Goal: Task Accomplishment & Management: Use online tool/utility

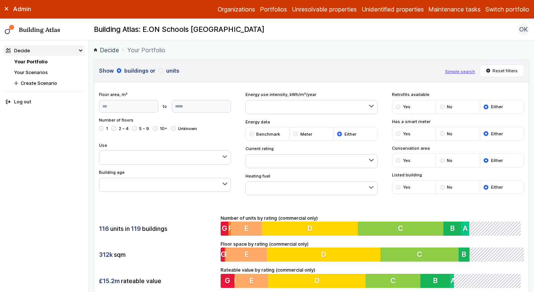
scroll to position [273, 0]
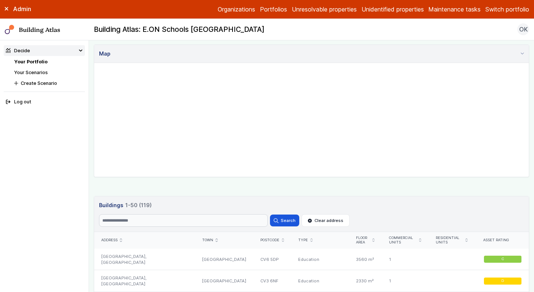
click at [219, 207] on h3 "Buildings 119 1-50 (119)" at bounding box center [312, 206] width 426 height 8
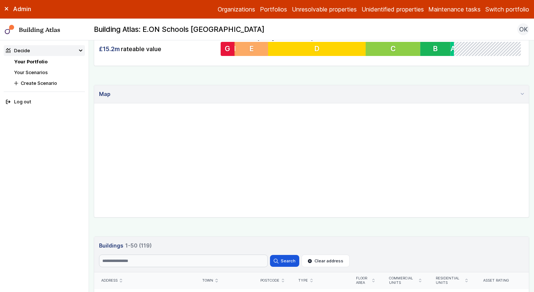
scroll to position [147, 0]
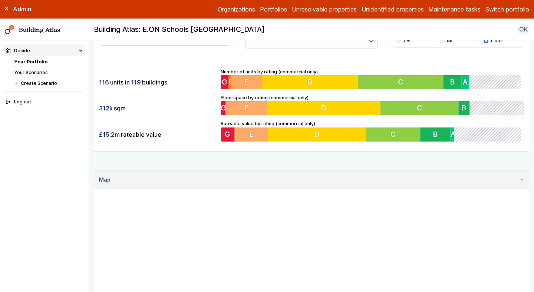
click at [501, 9] on button "Switch portfolio" at bounding box center [508, 9] width 44 height 9
click at [0, 0] on button "Plymouth Demo" at bounding box center [0, 0] width 0 height 0
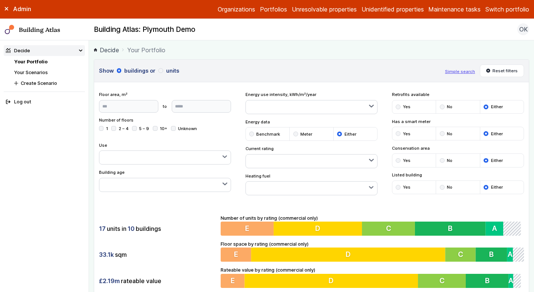
click at [200, 211] on div "17 units in 10 buildings 33.1k sqm £2.19m rateable value Number of units by rat…" at bounding box center [311, 251] width 435 height 93
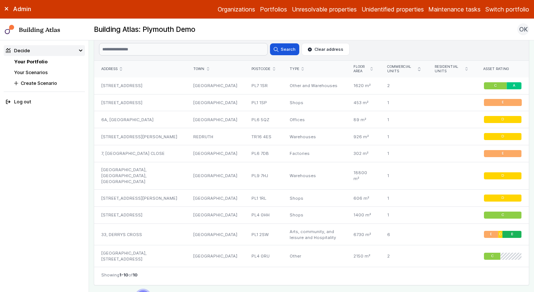
scroll to position [450, 0]
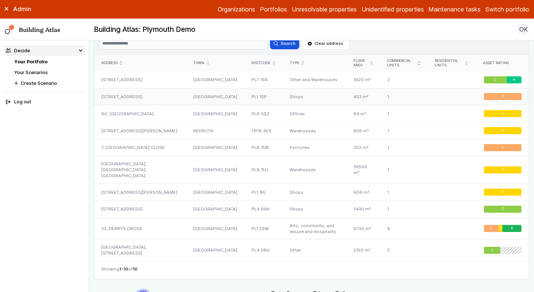
click at [132, 97] on div "[STREET_ADDRESS]" at bounding box center [140, 96] width 92 height 17
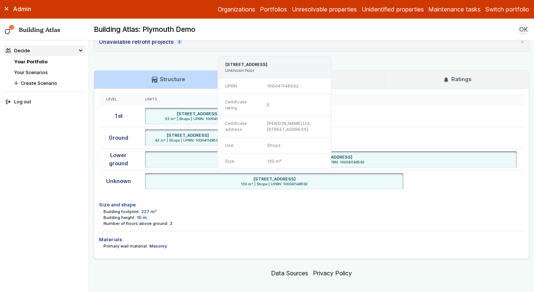
scroll to position [626, 0]
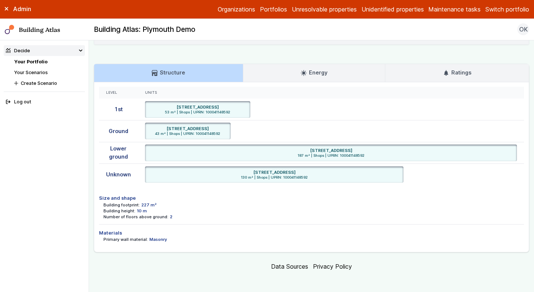
click at [159, 39] on div "Unavailable retrofit projects 3" at bounding box center [140, 35] width 83 height 8
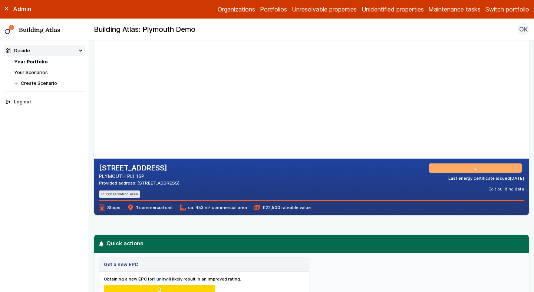
scroll to position [51, 0]
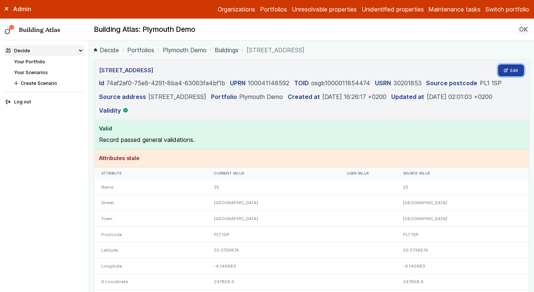
click at [509, 72] on link "Edit" at bounding box center [511, 71] width 26 height 12
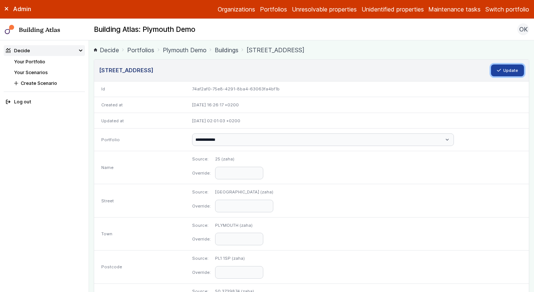
click at [511, 66] on button "Update" at bounding box center [507, 71] width 33 height 12
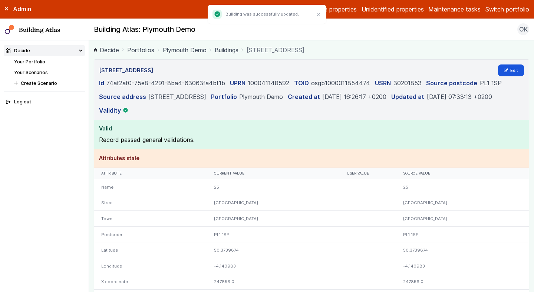
click at [183, 50] on link "Plymouth Demo" at bounding box center [185, 50] width 44 height 9
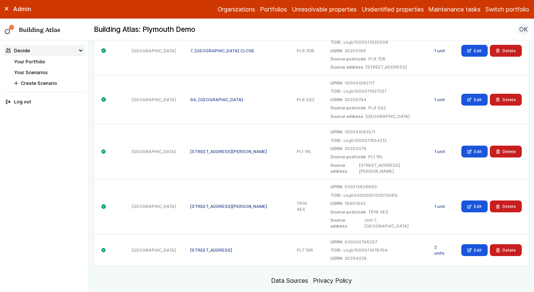
scroll to position [415, 0]
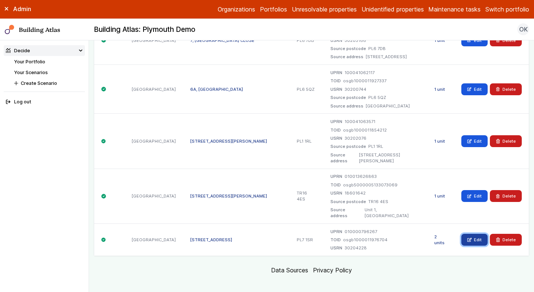
click at [464, 234] on link "Edit" at bounding box center [475, 240] width 26 height 12
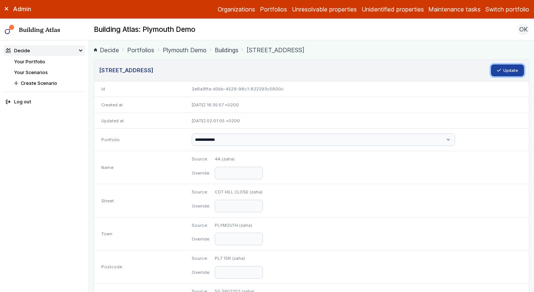
click at [502, 71] on button "Update" at bounding box center [507, 71] width 33 height 12
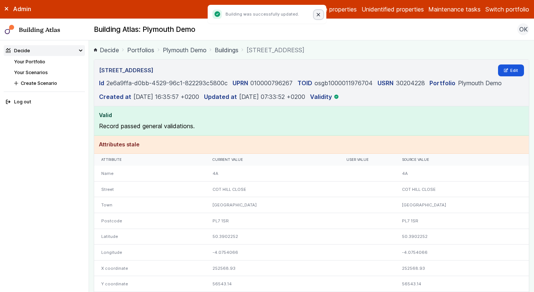
click at [320, 13] on icon "Close" at bounding box center [318, 14] width 3 height 3
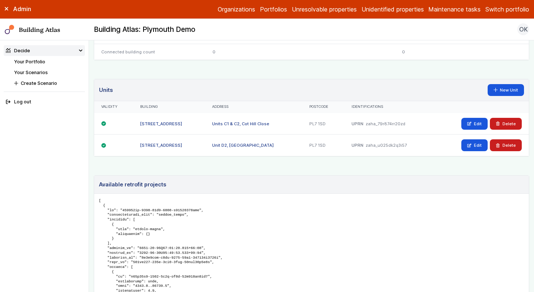
scroll to position [276, 0]
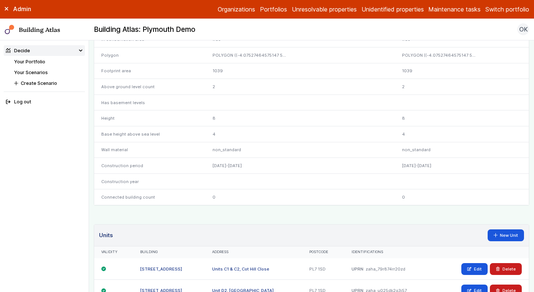
click at [39, 60] on link "Your Portfolio" at bounding box center [29, 62] width 31 height 6
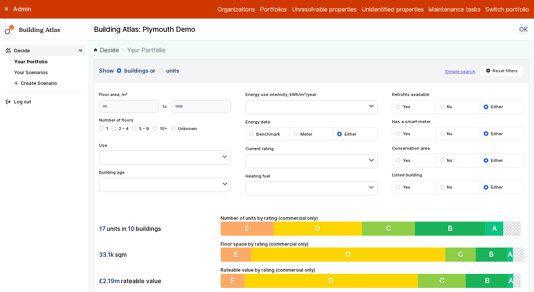
click at [39, 60] on link "Your Portfolio" at bounding box center [30, 62] width 33 height 6
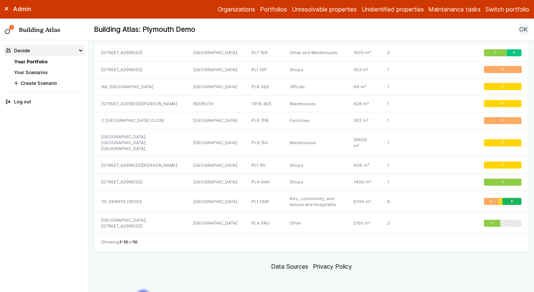
scroll to position [483, 0]
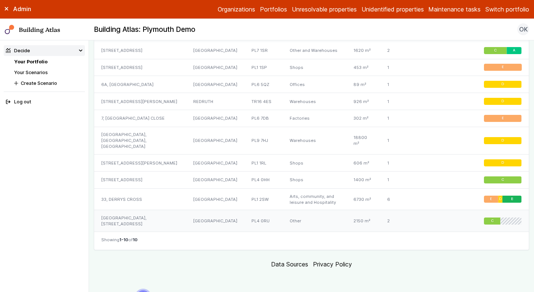
click at [135, 214] on div "[GEOGRAPHIC_DATA], [STREET_ADDRESS]" at bounding box center [140, 221] width 92 height 22
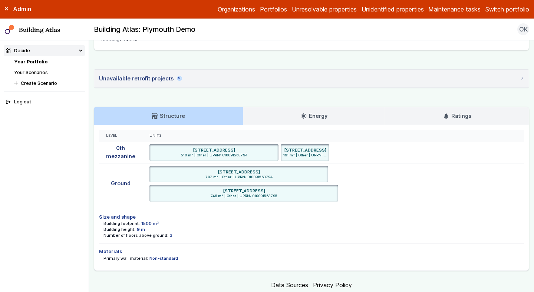
scroll to position [821, 0]
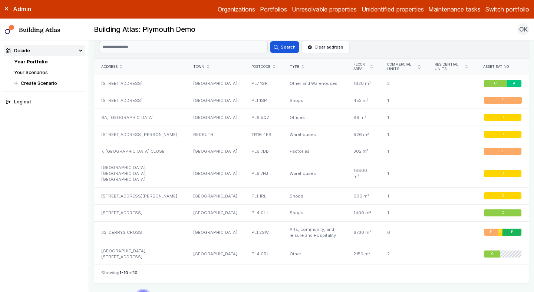
scroll to position [448, 0]
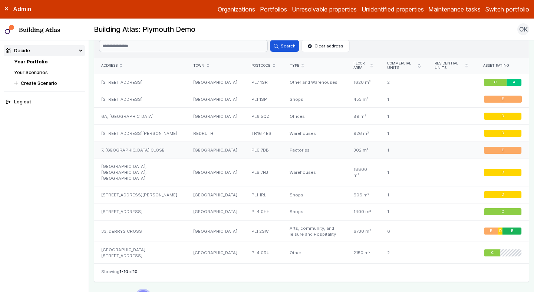
click at [133, 156] on div "7, [GEOGRAPHIC_DATA] CLOSE" at bounding box center [140, 150] width 92 height 17
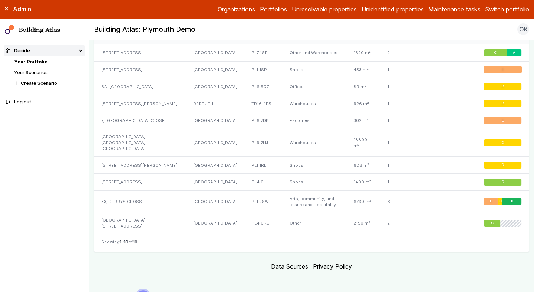
scroll to position [477, 0]
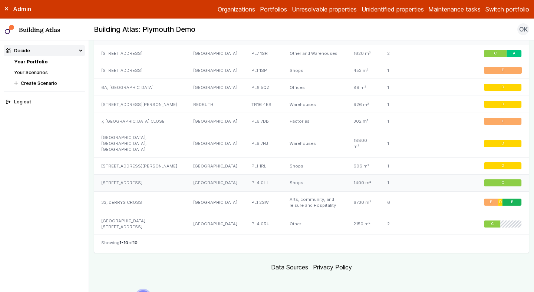
click at [127, 185] on div "[STREET_ADDRESS]" at bounding box center [140, 183] width 92 height 17
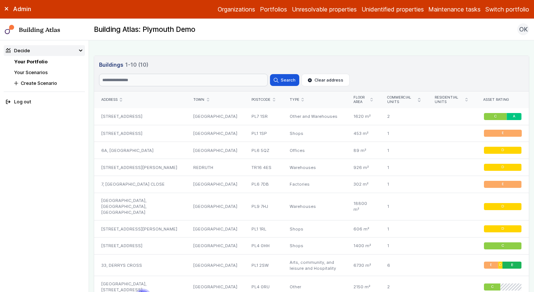
scroll to position [412, 0]
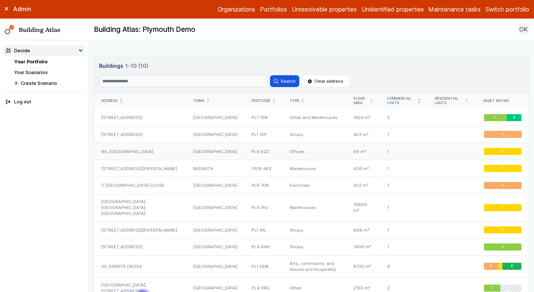
click at [166, 151] on div "6A, [GEOGRAPHIC_DATA]" at bounding box center [140, 151] width 92 height 17
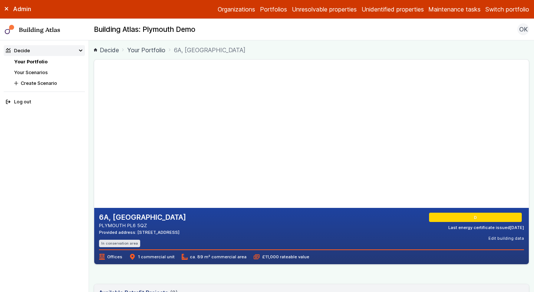
drag, startPoint x: 200, startPoint y: 190, endPoint x: 183, endPoint y: 142, distance: 51.1
click at [94, 142] on gmp-map-3d at bounding box center [94, 134] width 0 height 148
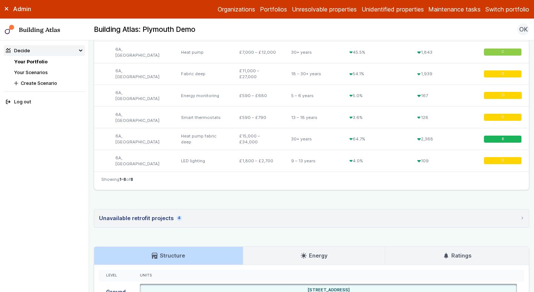
scroll to position [381, 0]
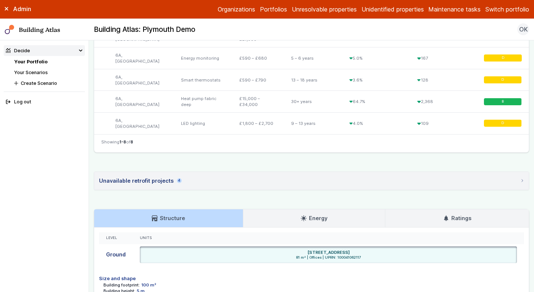
click at [208, 181] on summary "Unavailable retrofit projects 4" at bounding box center [311, 181] width 435 height 18
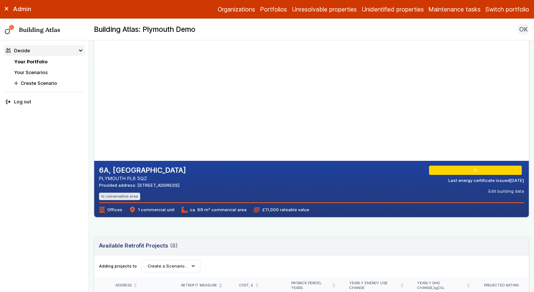
scroll to position [46, 0]
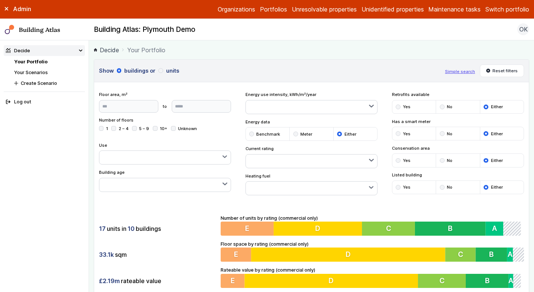
click at [39, 75] on link "Your Scenarios" at bounding box center [31, 73] width 34 height 6
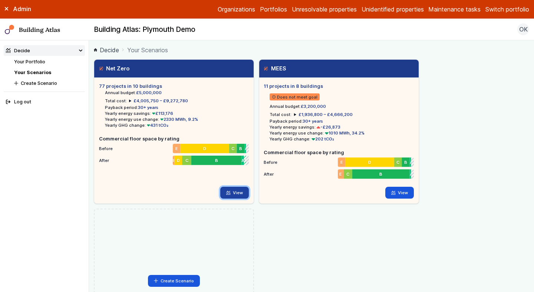
click at [235, 191] on link "View" at bounding box center [234, 193] width 29 height 12
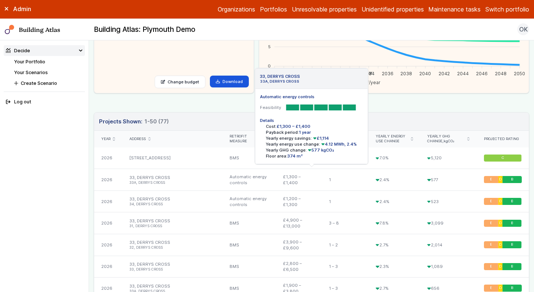
scroll to position [155, 0]
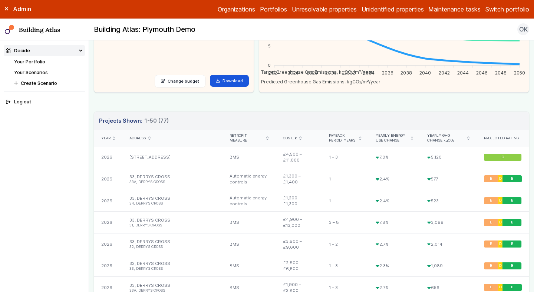
click at [266, 138] on icon "submit" at bounding box center [267, 139] width 2 height 4
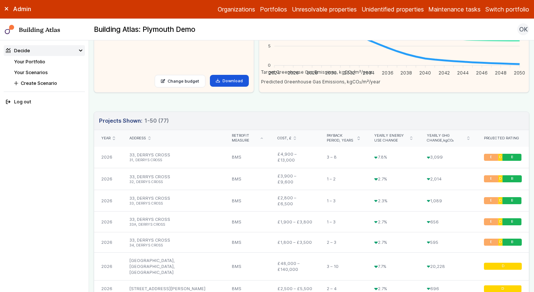
click at [261, 138] on icon "submit" at bounding box center [262, 138] width 2 height 1
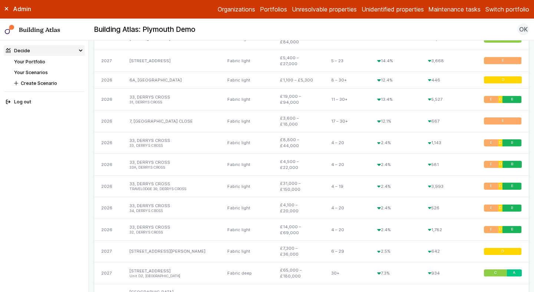
scroll to position [1071, 0]
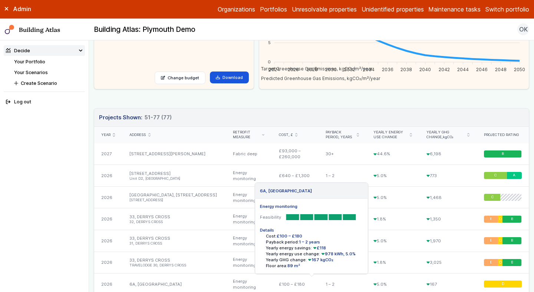
scroll to position [158, 0]
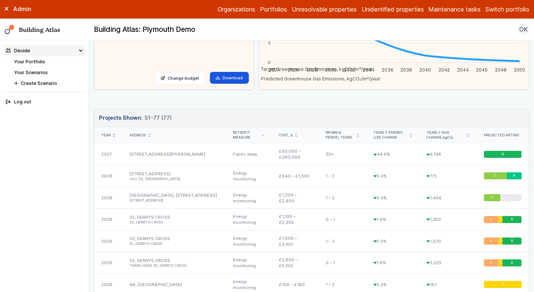
click at [295, 135] on icon "submit" at bounding box center [296, 136] width 2 height 4
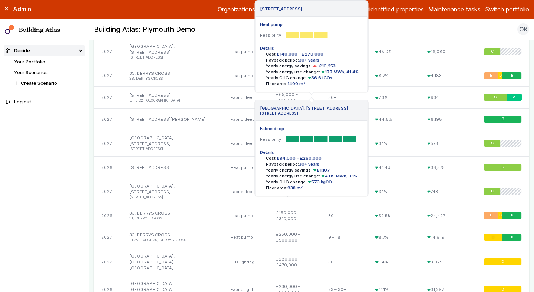
scroll to position [662, 0]
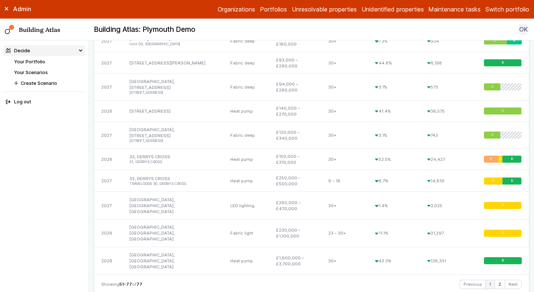
click at [492, 281] on link "1" at bounding box center [490, 285] width 9 height 9
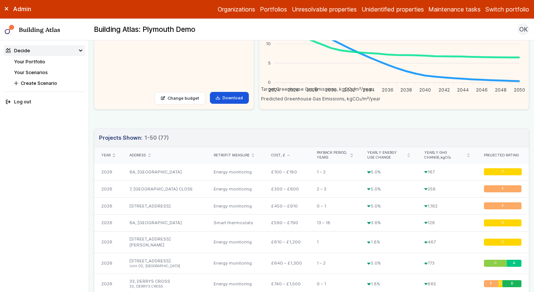
scroll to position [100, 0]
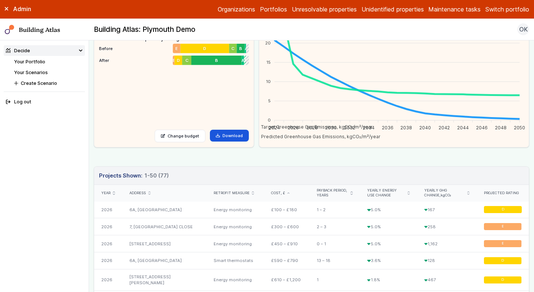
click at [288, 193] on icon "submit" at bounding box center [289, 193] width 2 height 1
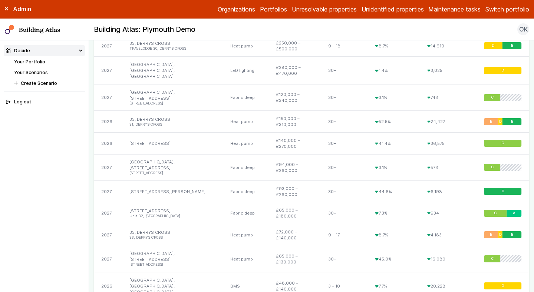
scroll to position [334, 0]
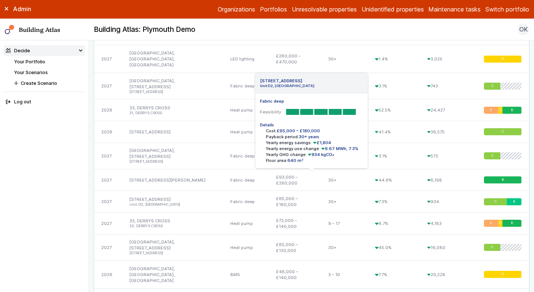
click at [390, 191] on div "7.3%" at bounding box center [394, 202] width 52 height 22
click at [241, 191] on div "Fabric deep" at bounding box center [245, 202] width 45 height 22
click at [147, 203] on li "Unit D2, [GEOGRAPHIC_DATA]" at bounding box center [173, 205] width 87 height 5
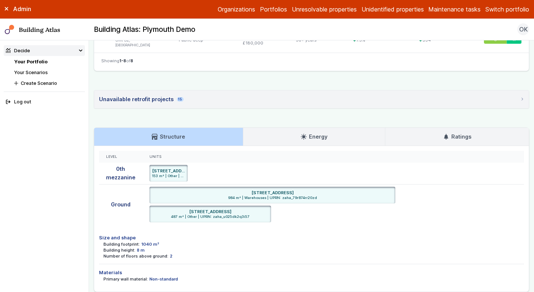
scroll to position [497, 0]
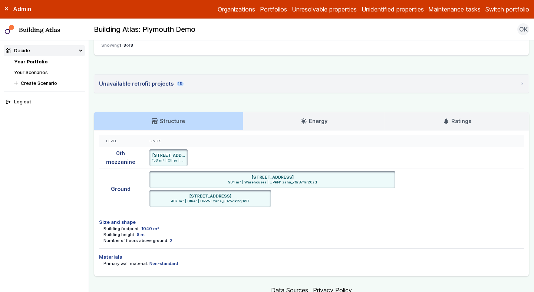
click at [466, 112] on link "Ratings" at bounding box center [458, 121] width 144 height 18
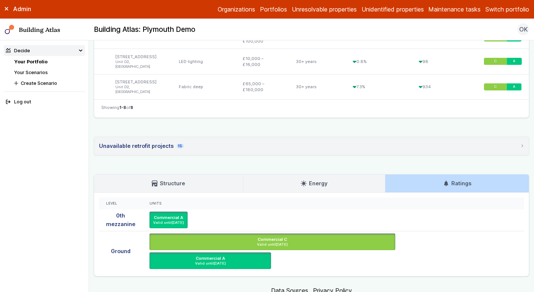
click at [102, 175] on link "Structure" at bounding box center [168, 184] width 149 height 18
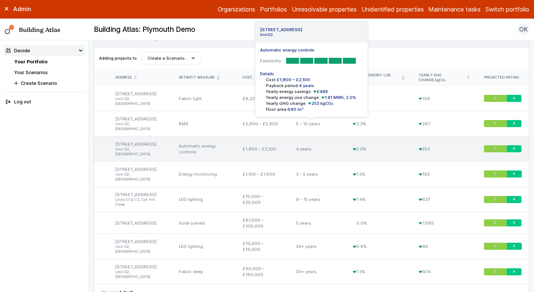
scroll to position [259, 0]
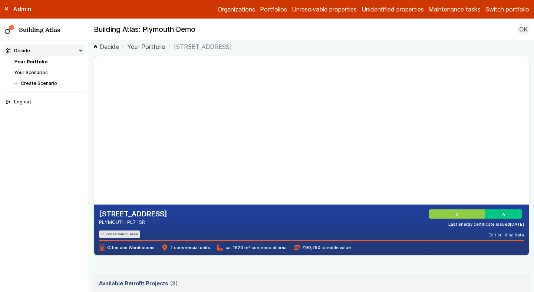
click at [222, 276] on header "Available Retrofit Projects 8 (8) Loading" at bounding box center [311, 284] width 435 height 18
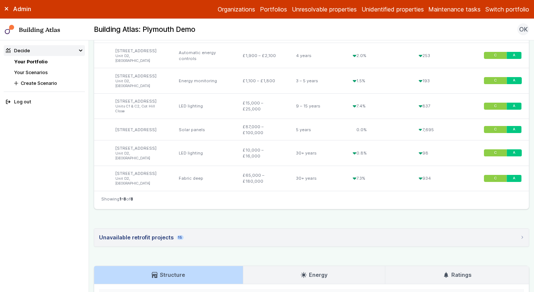
scroll to position [345, 0]
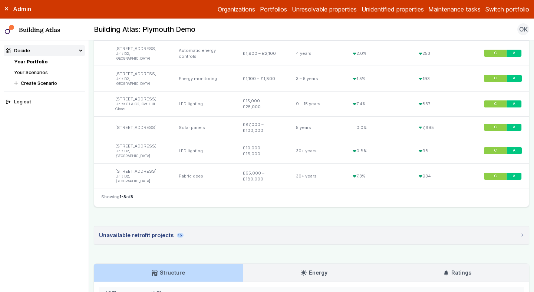
click at [186, 227] on summary "Unavailable retrofit projects 15" at bounding box center [311, 236] width 435 height 18
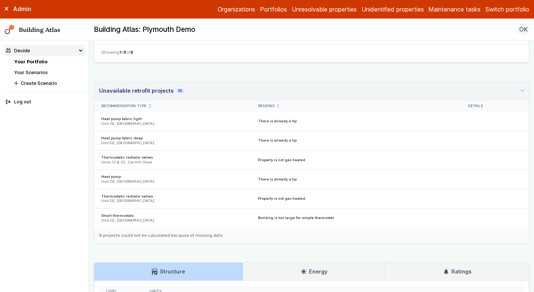
scroll to position [488, 0]
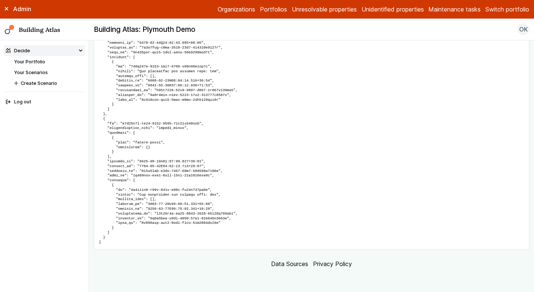
scroll to position [4322, 0]
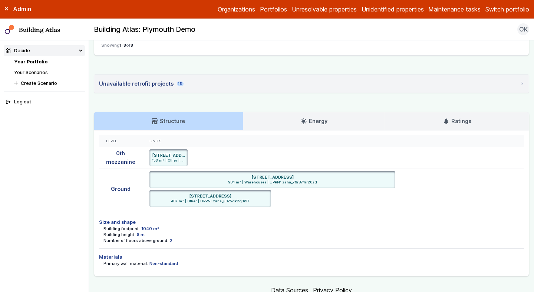
scroll to position [486, 0]
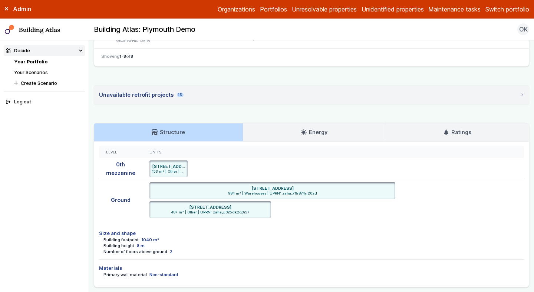
click at [341, 124] on link "Energy" at bounding box center [314, 133] width 142 height 18
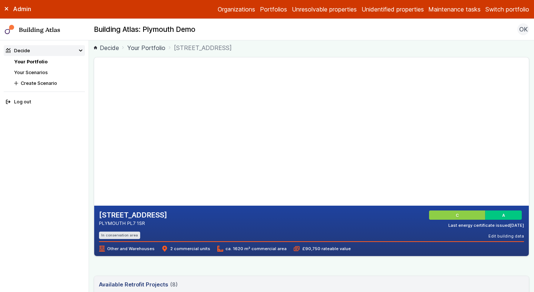
scroll to position [0, 0]
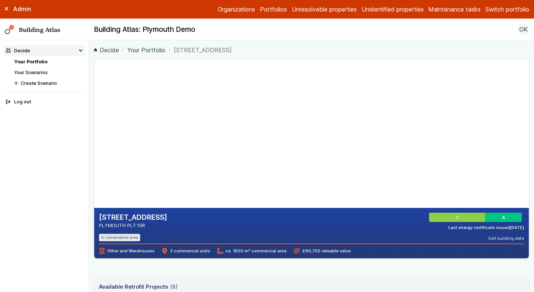
click at [366, 254] on div "[STREET_ADDRESS] PLYMOUTH PL7 1SR In conservation area C A Last energy certific…" at bounding box center [311, 233] width 435 height 50
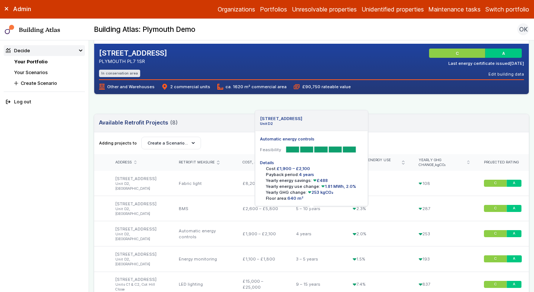
scroll to position [166, 0]
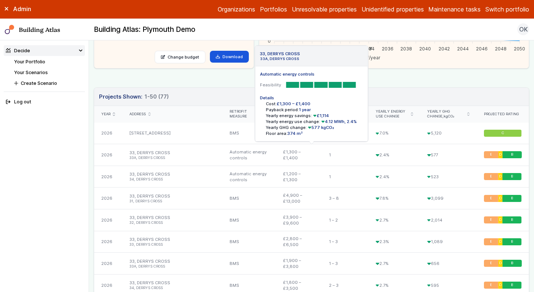
scroll to position [181, 0]
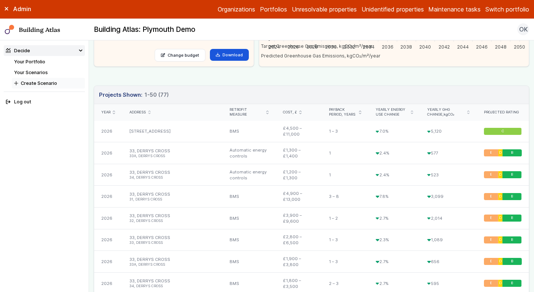
click at [49, 85] on button "Create Scenario" at bounding box center [48, 83] width 73 height 11
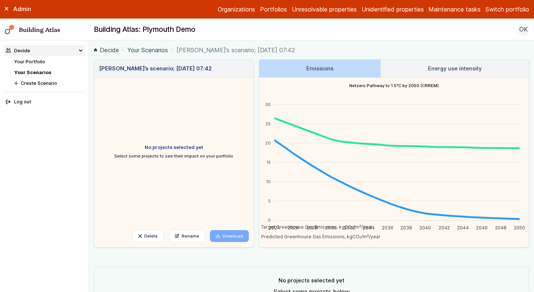
click at [209, 272] on div "No projects selected yet Select some projects below" at bounding box center [312, 287] width 436 height 40
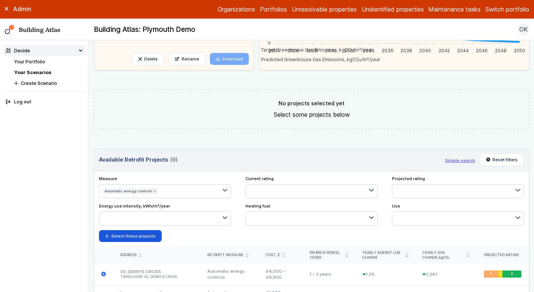
scroll to position [180, 0]
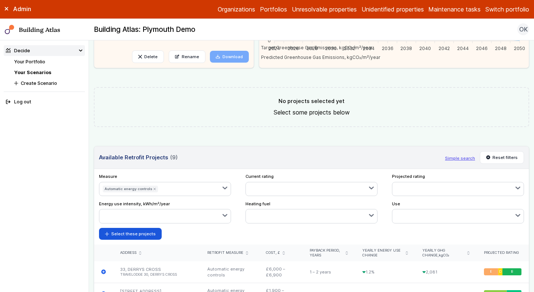
click at [154, 190] on icon "submit" at bounding box center [155, 189] width 2 height 2
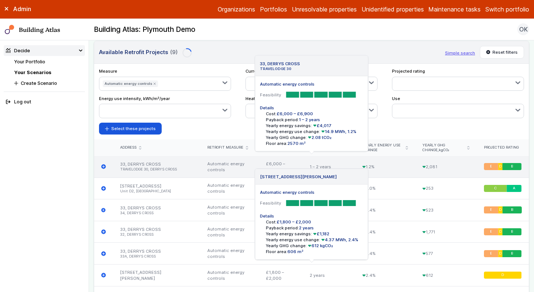
scroll to position [285, 0]
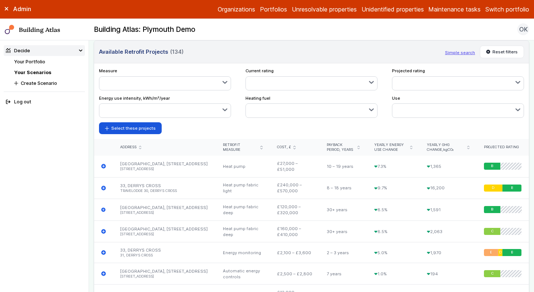
click at [179, 82] on button "button" at bounding box center [165, 83] width 132 height 13
click at [0, 0] on span "Heat pump fabric deep" at bounding box center [0, 0] width 0 height 0
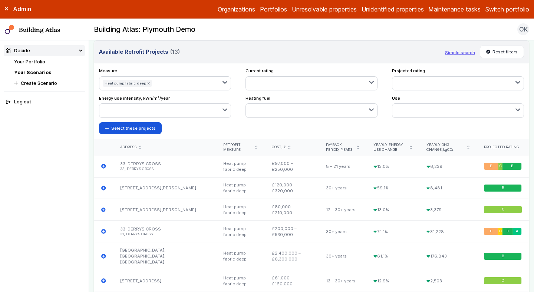
click at [212, 135] on div "Measure Heat pump fabric deep LED lighting Get a new EPC Energy monitoring Heat…" at bounding box center [311, 101] width 435 height 76
click at [125, 131] on button "Select these projects" at bounding box center [130, 128] width 63 height 12
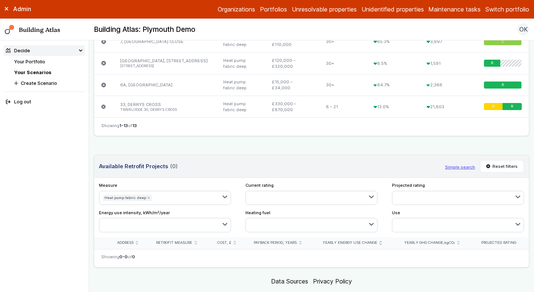
scroll to position [498, 0]
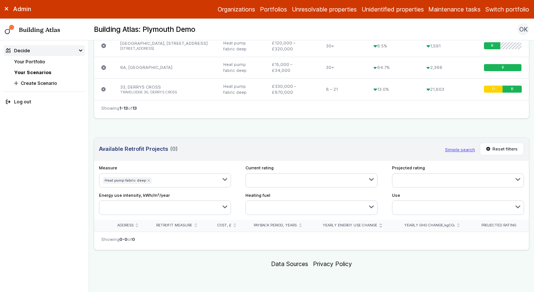
click at [147, 182] on icon "submit" at bounding box center [148, 180] width 3 height 3
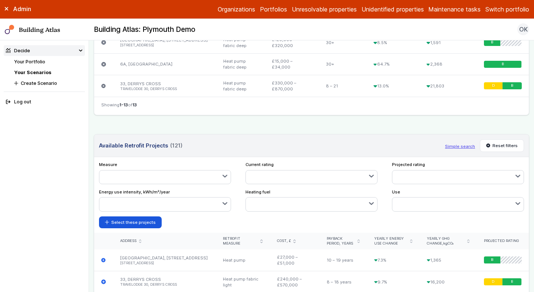
click at [165, 184] on button "button" at bounding box center [165, 177] width 132 height 13
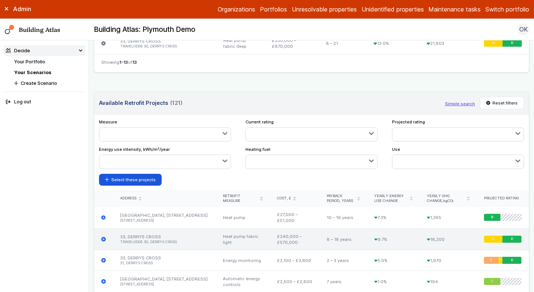
scroll to position [557, 0]
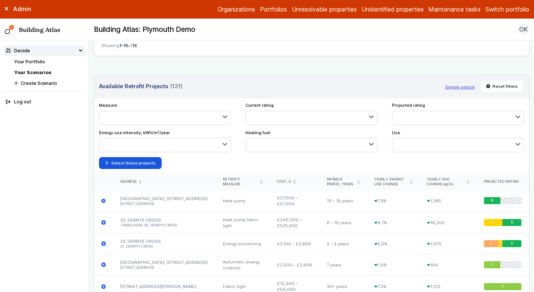
click at [0, 0] on span "LED lighting" at bounding box center [0, 0] width 0 height 0
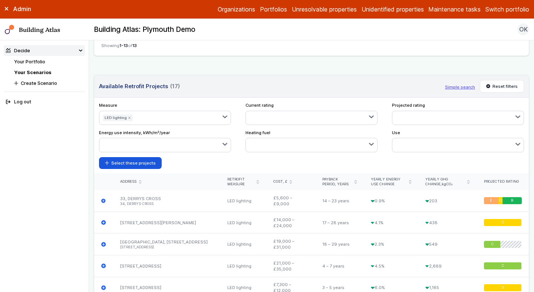
click at [146, 125] on button "button" at bounding box center [184, 117] width 95 height 13
click at [0, 0] on span "Automatic energy controls" at bounding box center [0, 0] width 0 height 0
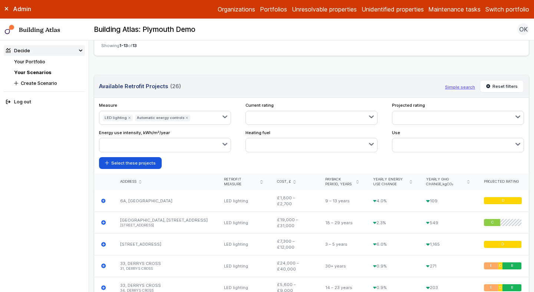
click at [154, 125] on ul "LED lighting Automatic energy controls" at bounding box center [146, 117] width 95 height 13
click at [207, 117] on button "button" at bounding box center [212, 117] width 37 height 13
click at [0, 0] on span "BMS" at bounding box center [0, 0] width 0 height 0
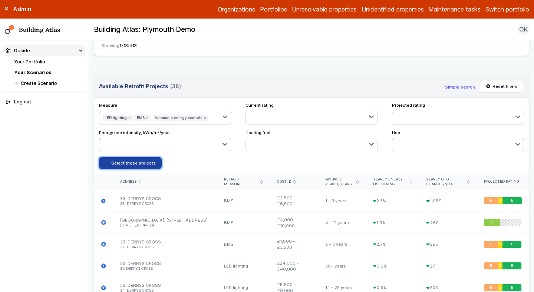
click at [135, 169] on button "Select these projects" at bounding box center [130, 163] width 63 height 12
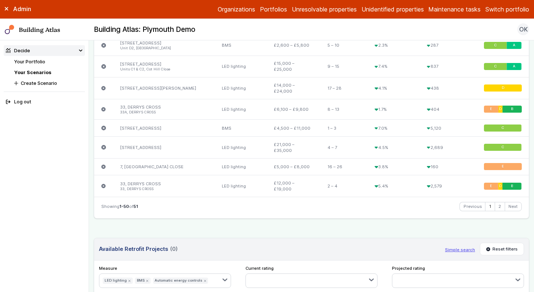
scroll to position [1294, 0]
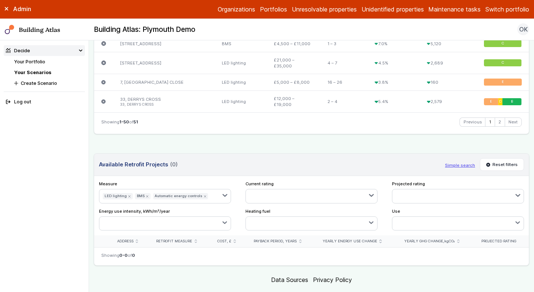
click at [217, 190] on button "button" at bounding box center [221, 196] width 19 height 13
click at [489, 163] on icon "submit" at bounding box center [489, 165] width 4 height 4
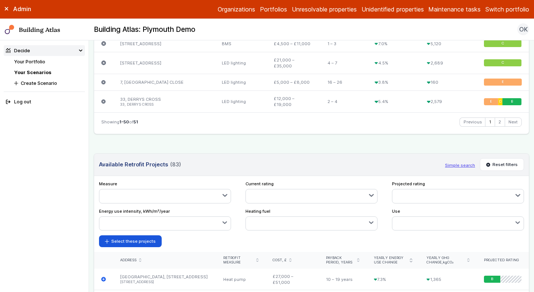
click at [205, 190] on button "button" at bounding box center [165, 196] width 132 height 13
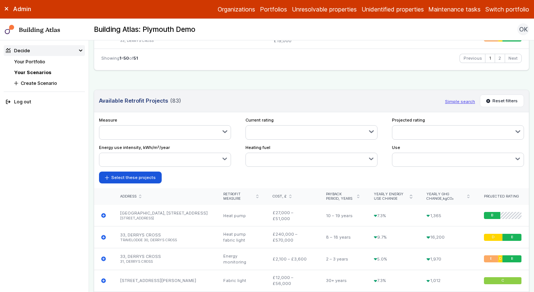
scroll to position [1361, 0]
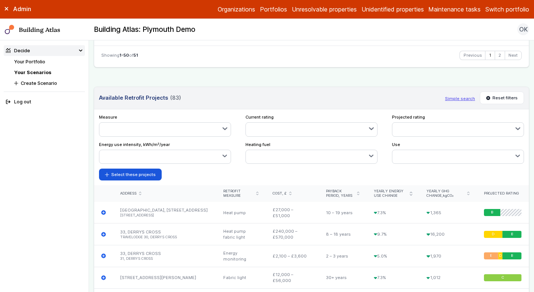
click at [0, 0] on span "Heat pump fabric light" at bounding box center [0, 0] width 0 height 0
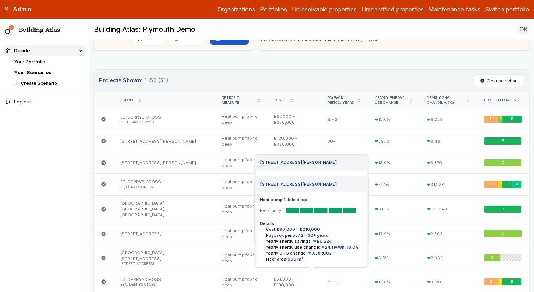
scroll to position [0, 0]
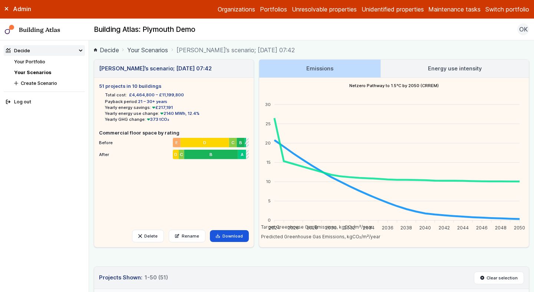
click at [39, 63] on link "Your Portfolio" at bounding box center [29, 62] width 31 height 6
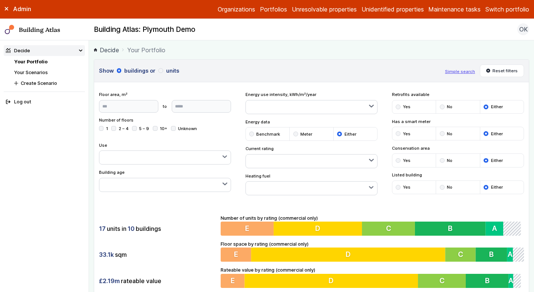
click at [397, 107] on div "submit" at bounding box center [398, 107] width 5 height 5
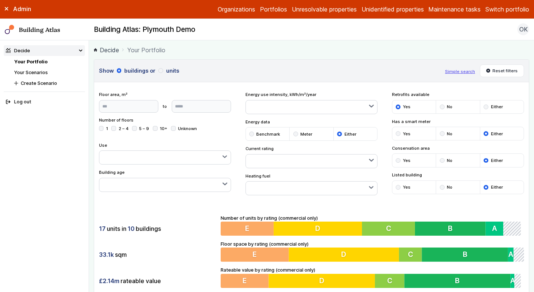
click at [443, 106] on div "submit" at bounding box center [442, 107] width 5 height 5
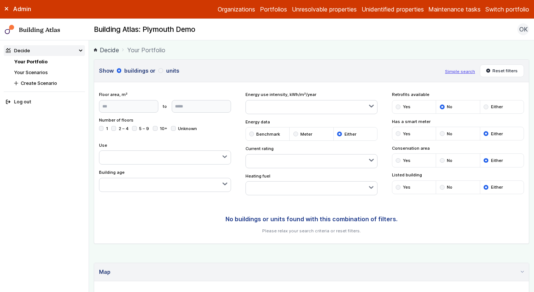
click at [487, 106] on div "submit" at bounding box center [486, 107] width 5 height 5
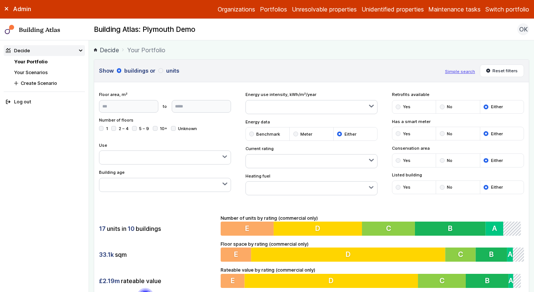
click at [398, 106] on div "submit" at bounding box center [398, 107] width 5 height 5
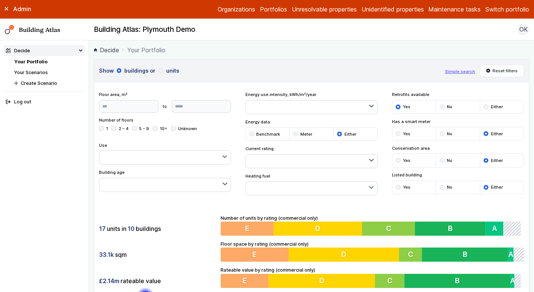
click at [487, 105] on div "submit" at bounding box center [486, 107] width 5 height 5
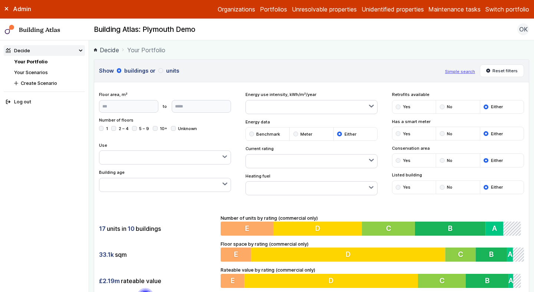
click at [400, 160] on div "submit" at bounding box center [398, 160] width 5 height 5
click at [486, 160] on div "submit" at bounding box center [486, 160] width 5 height 5
click at [397, 186] on div "submit" at bounding box center [398, 187] width 5 height 5
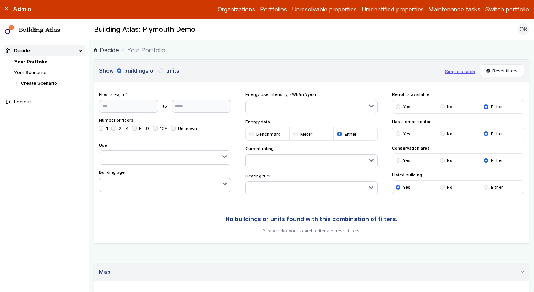
click at [485, 187] on div "submit" at bounding box center [486, 187] width 5 height 5
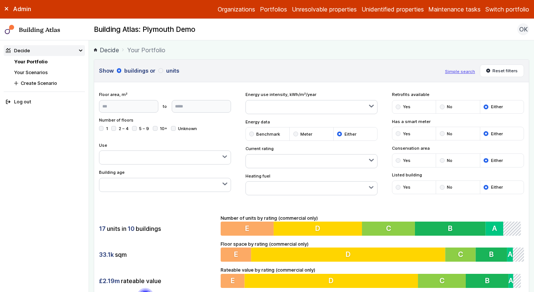
click at [398, 108] on div "submit" at bounding box center [398, 107] width 5 height 5
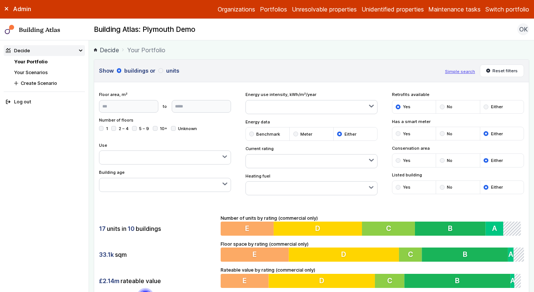
click at [487, 105] on div "submit" at bounding box center [486, 107] width 5 height 5
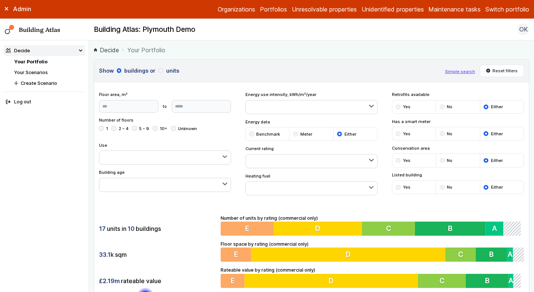
click at [399, 108] on div "submit" at bounding box center [398, 107] width 5 height 5
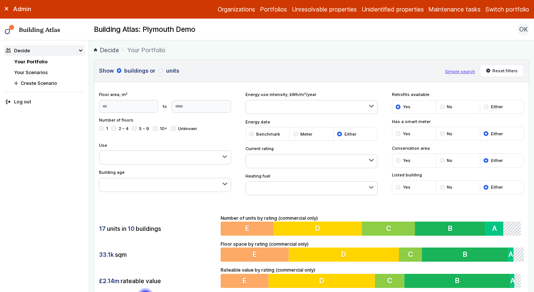
click at [487, 106] on div "submit" at bounding box center [486, 107] width 5 height 5
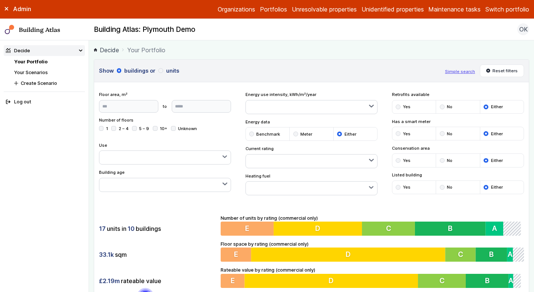
click at [398, 106] on div "submit" at bounding box center [398, 107] width 5 height 5
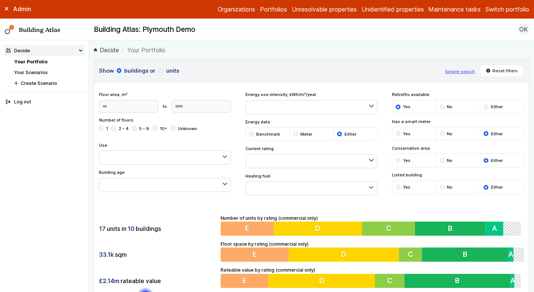
click at [486, 105] on div "submit" at bounding box center [486, 107] width 5 height 5
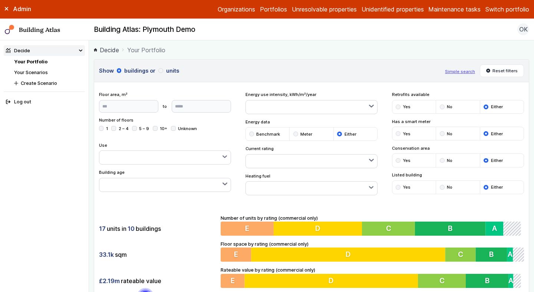
click at [253, 134] on div "submit" at bounding box center [251, 134] width 5 height 5
click at [296, 134] on div "submit" at bounding box center [296, 134] width 5 height 5
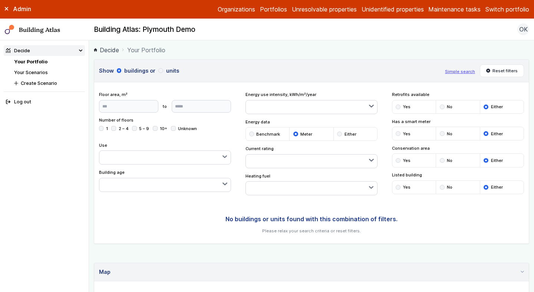
click at [338, 133] on div "submit" at bounding box center [339, 134] width 5 height 5
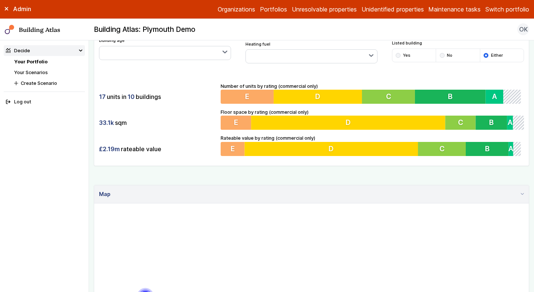
scroll to position [139, 0]
